Goal: Information Seeking & Learning: Learn about a topic

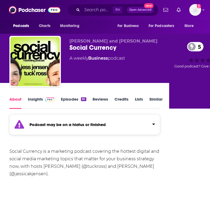
click at [41, 105] on link "Insights" at bounding box center [41, 103] width 27 height 12
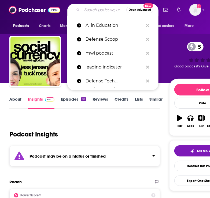
click at [85, 12] on input "Search podcasts, credits, & more..." at bounding box center [104, 10] width 44 height 9
paste input "Social Currency"
type input "Social Currency"
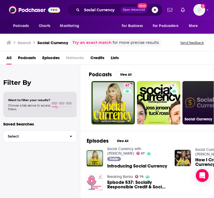
click at [199, 91] on link "Social Currency" at bounding box center [204, 102] width 43 height 43
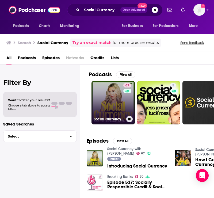
click at [104, 114] on link "67 Social Currency with [PERSON_NAME]" at bounding box center [113, 102] width 43 height 43
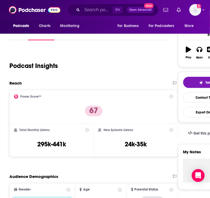
scroll to position [125, 0]
